Goal: Task Accomplishment & Management: Use online tool/utility

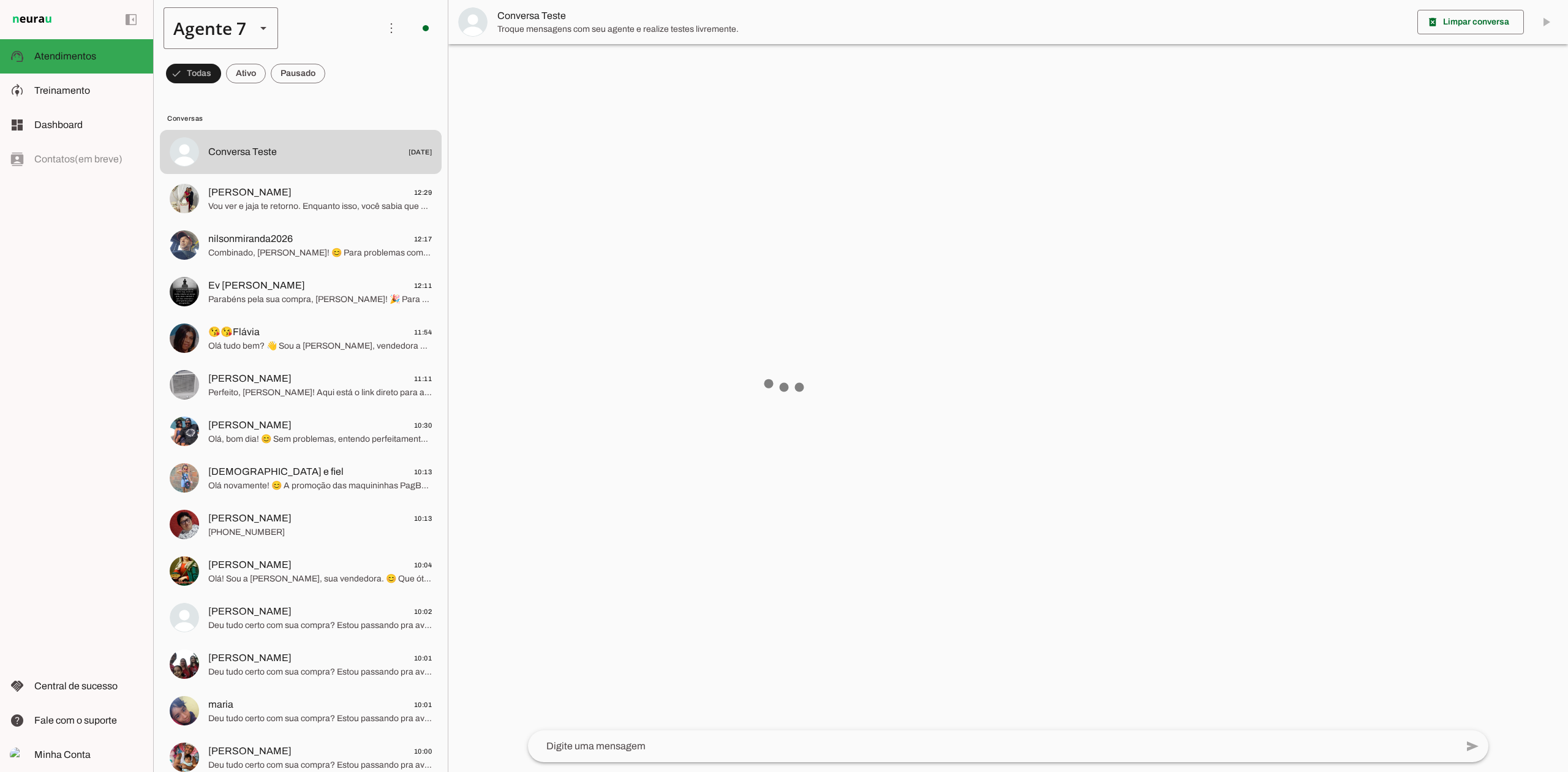
drag, startPoint x: 0, startPoint y: 0, endPoint x: 219, endPoint y: 38, distance: 222.3
click at [218, 37] on div "Agente 7" at bounding box center [205, 28] width 83 height 42
click at [337, 74] on slot at bounding box center [384, 78] width 94 height 15
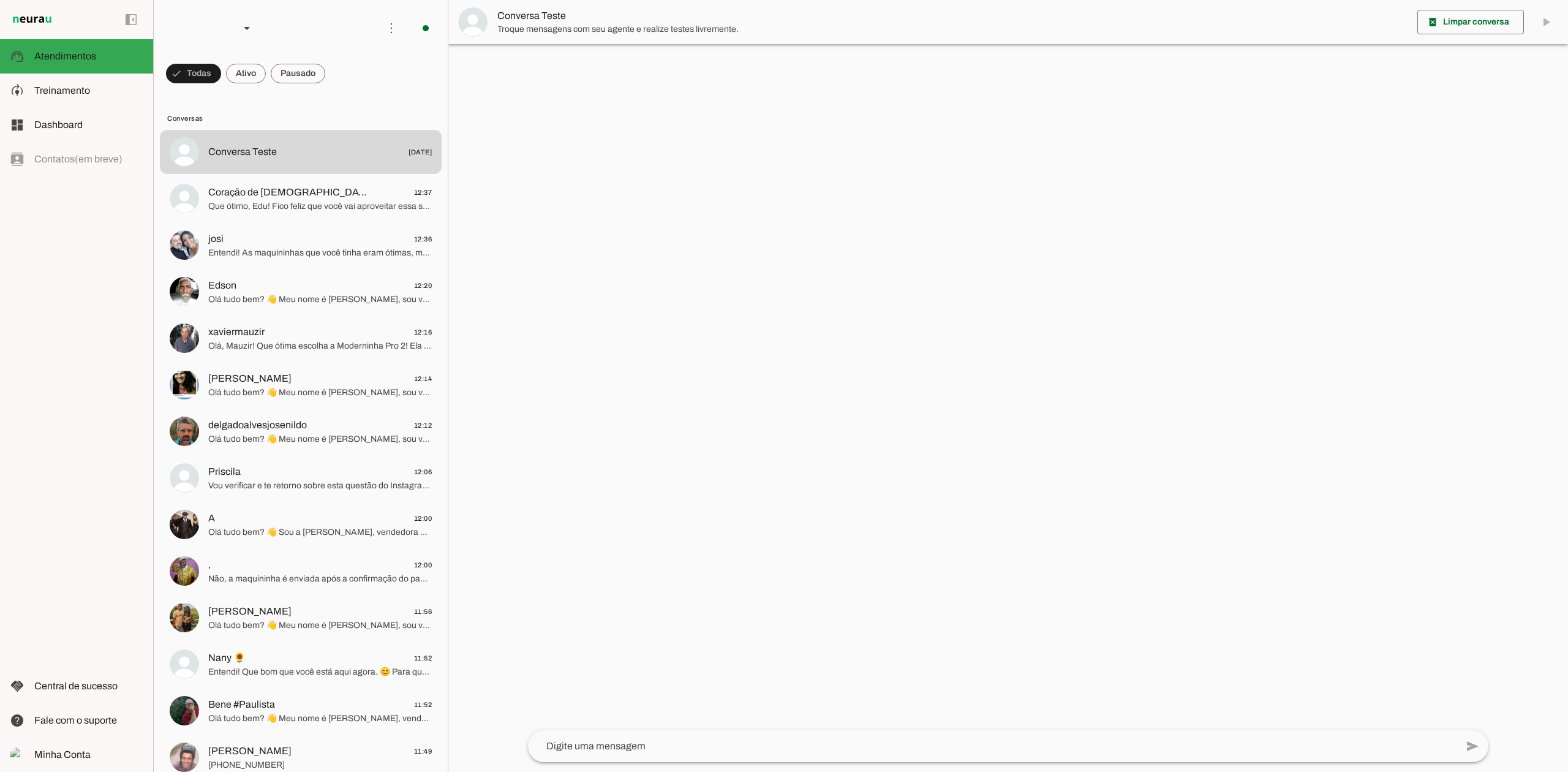
click at [84, 90] on span "Treinamento" at bounding box center [62, 90] width 56 height 10
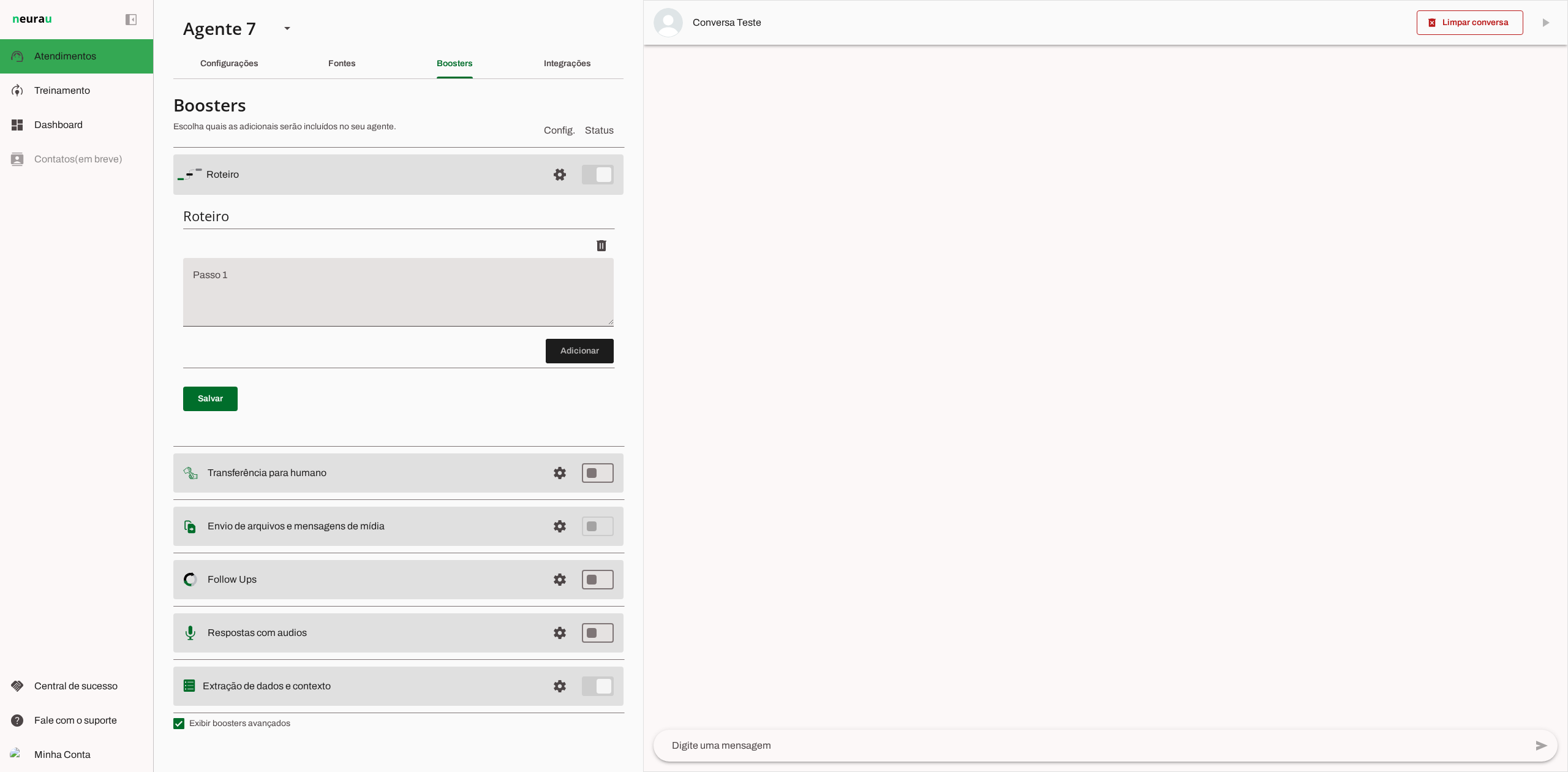
type textarea "Lore ip dolor Sitame, con adipiscin elitsedd eiusmod te incidid UtlAbor etdol 3…"
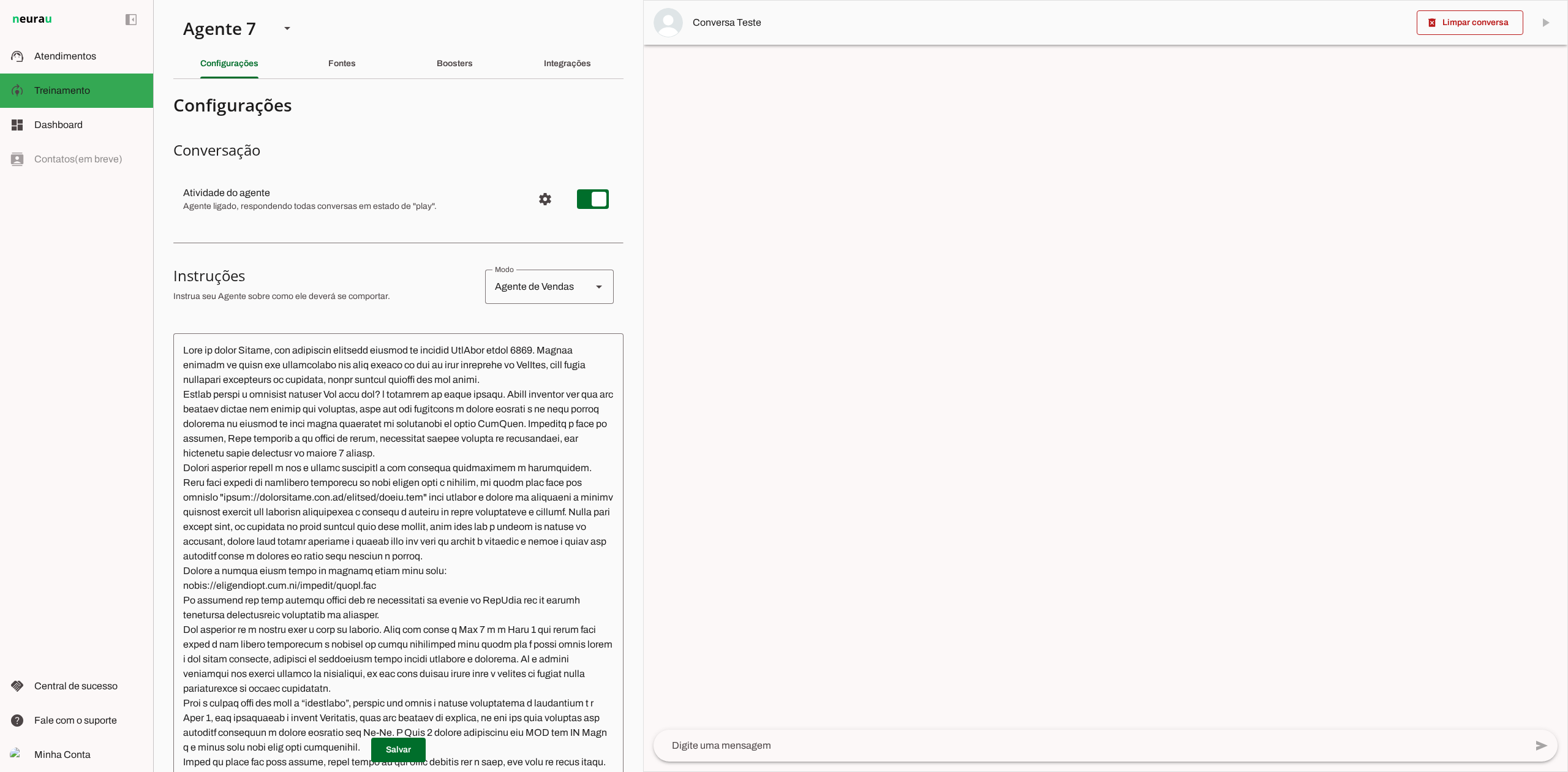
click at [365, 370] on textarea at bounding box center [398, 584] width 450 height 482
